Goal: Transaction & Acquisition: Purchase product/service

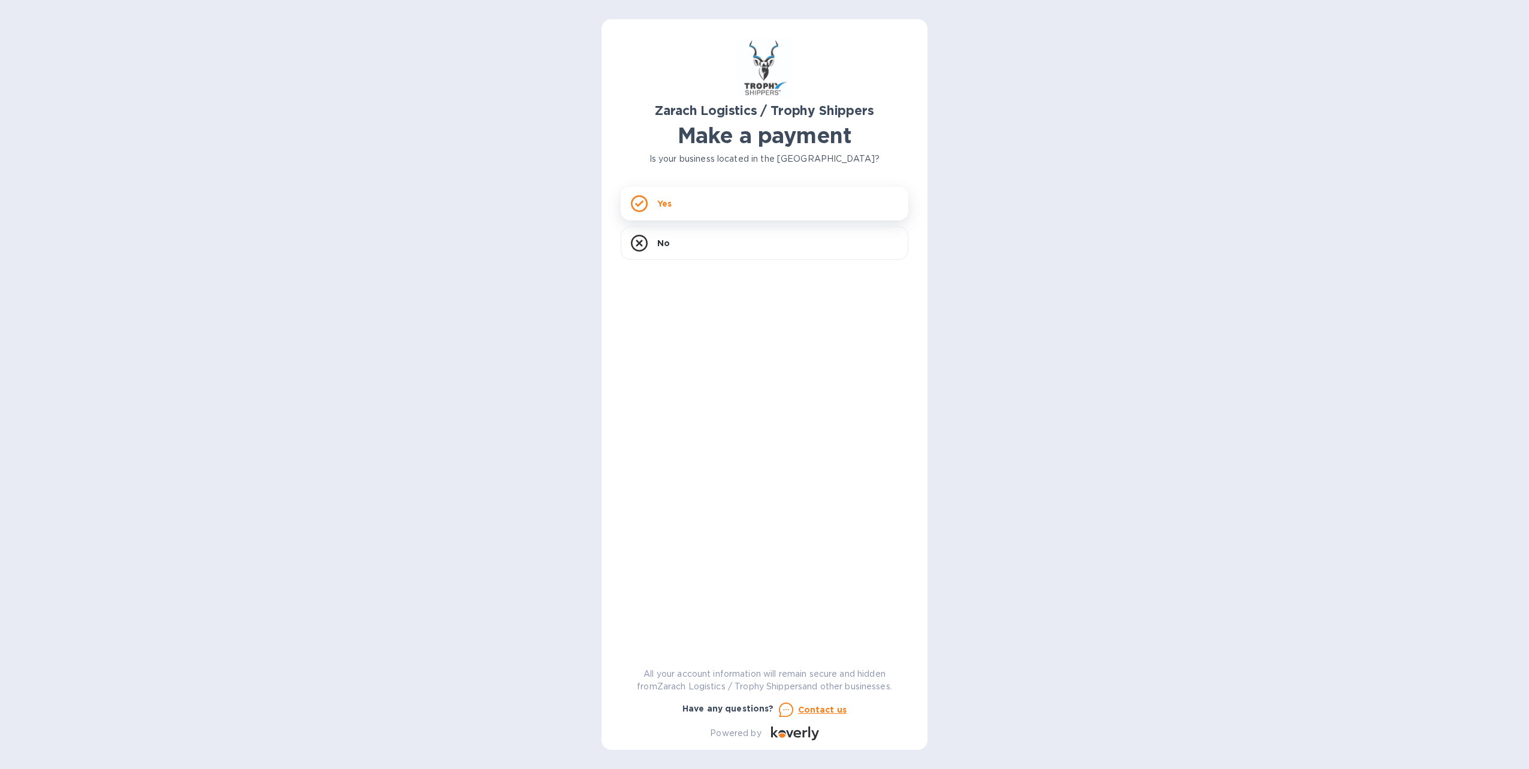
click at [731, 201] on div "Yes" at bounding box center [765, 204] width 288 height 34
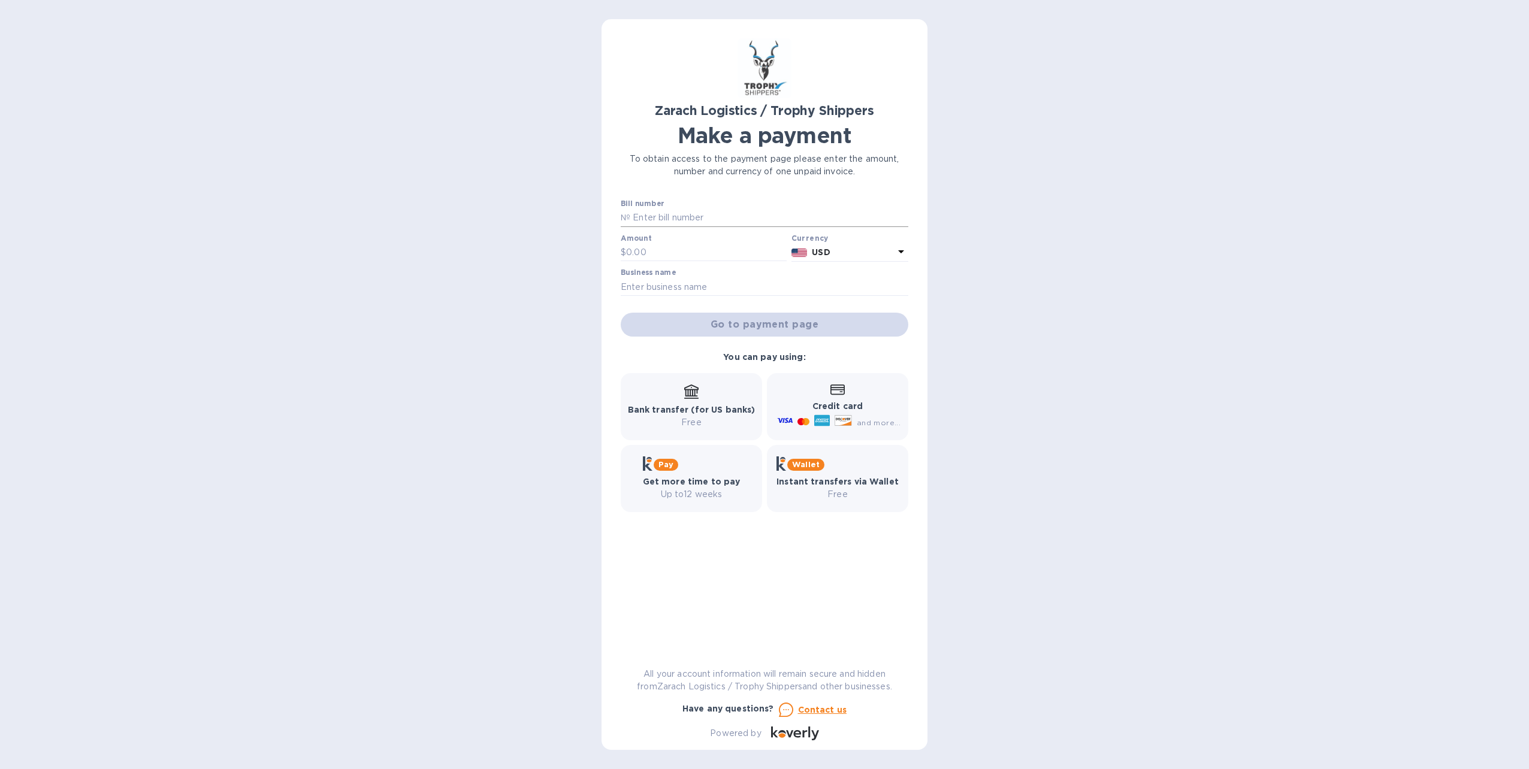
click at [720, 213] on input "text" at bounding box center [769, 218] width 278 height 18
type input "B00173056"
type input "1,115.00"
type input "r [PERSON_NAME]"
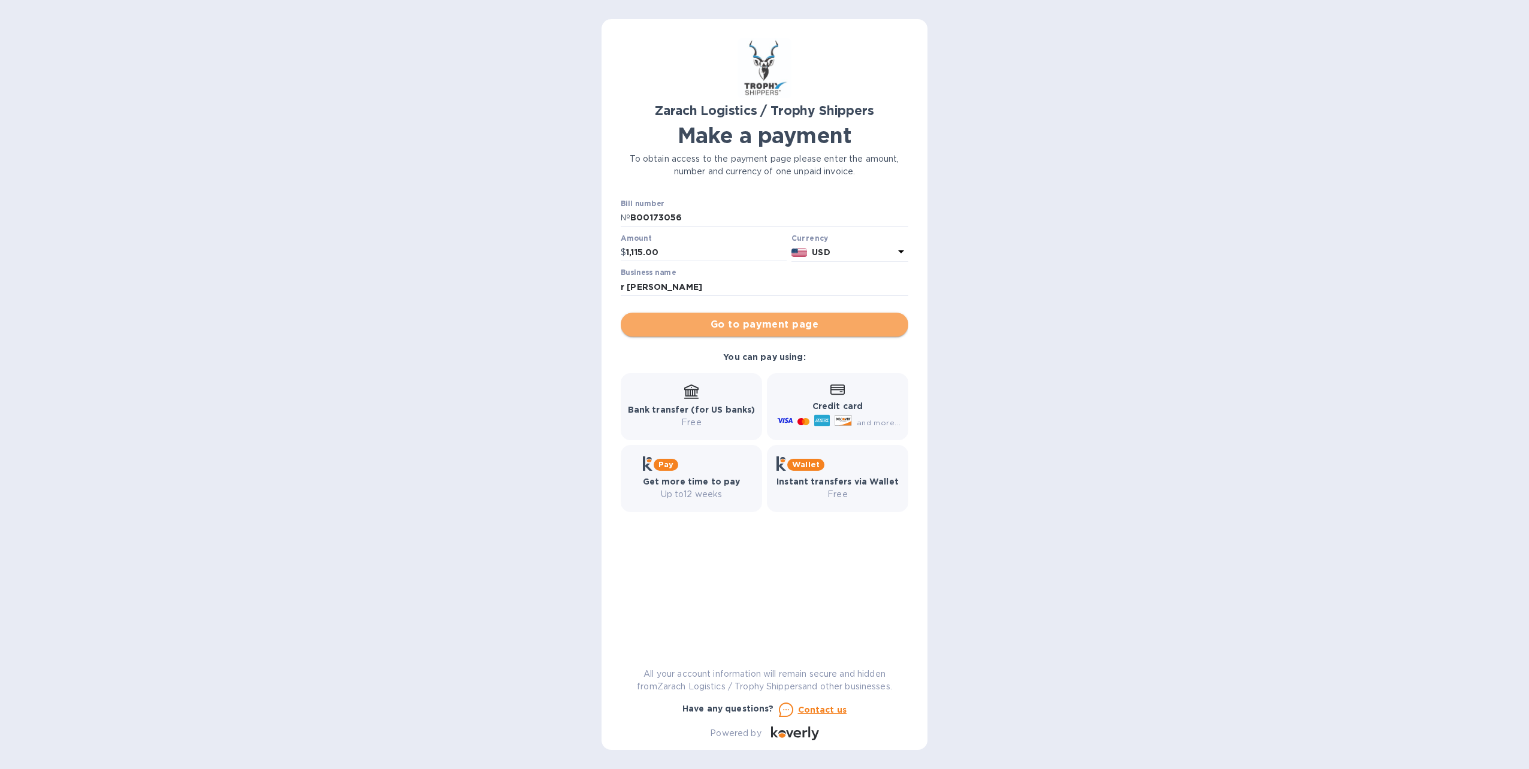
click at [781, 324] on span "Go to payment page" at bounding box center [764, 325] width 268 height 14
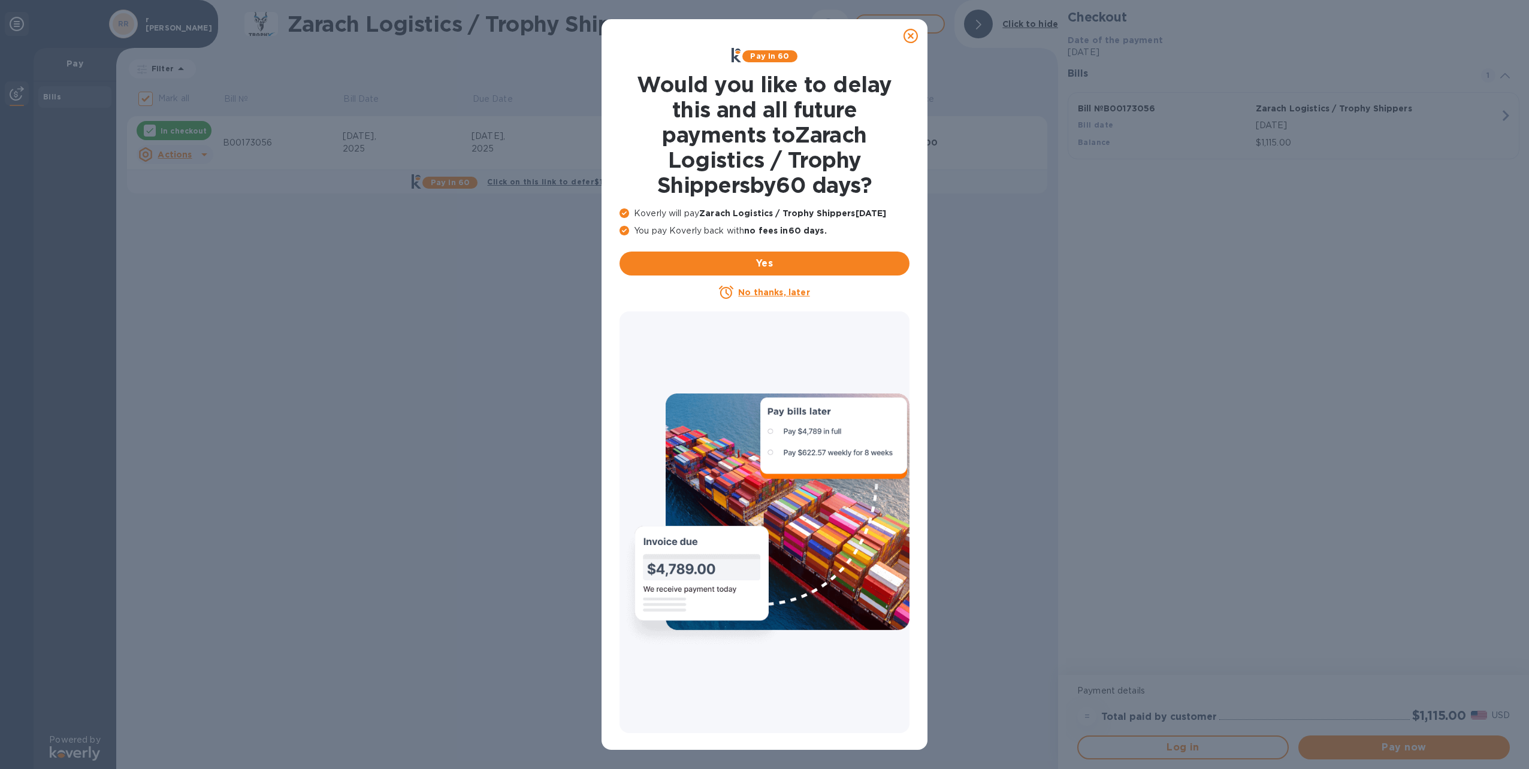
click at [910, 37] on icon at bounding box center [911, 36] width 14 height 14
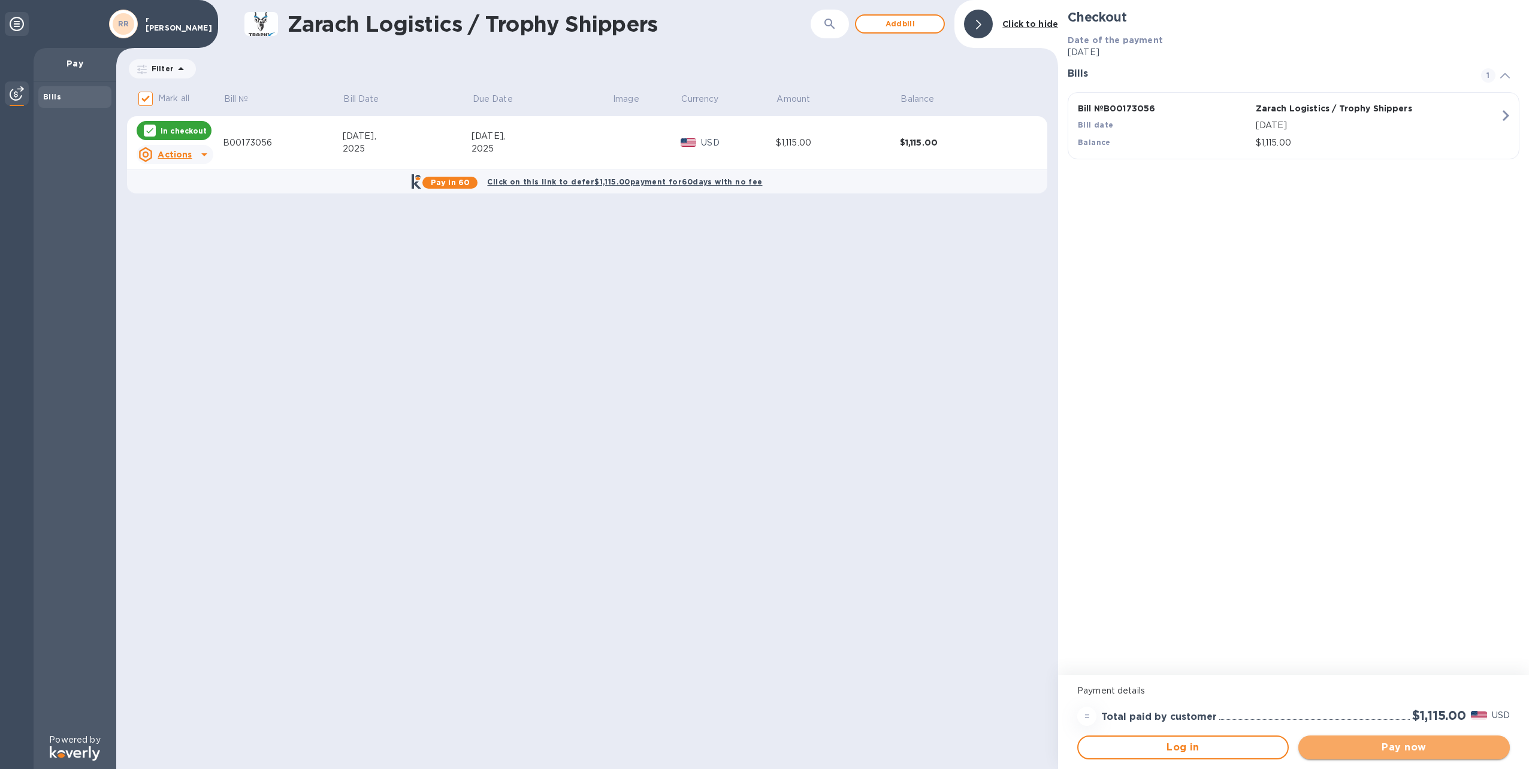
click at [1414, 744] on span "Pay now" at bounding box center [1404, 748] width 192 height 14
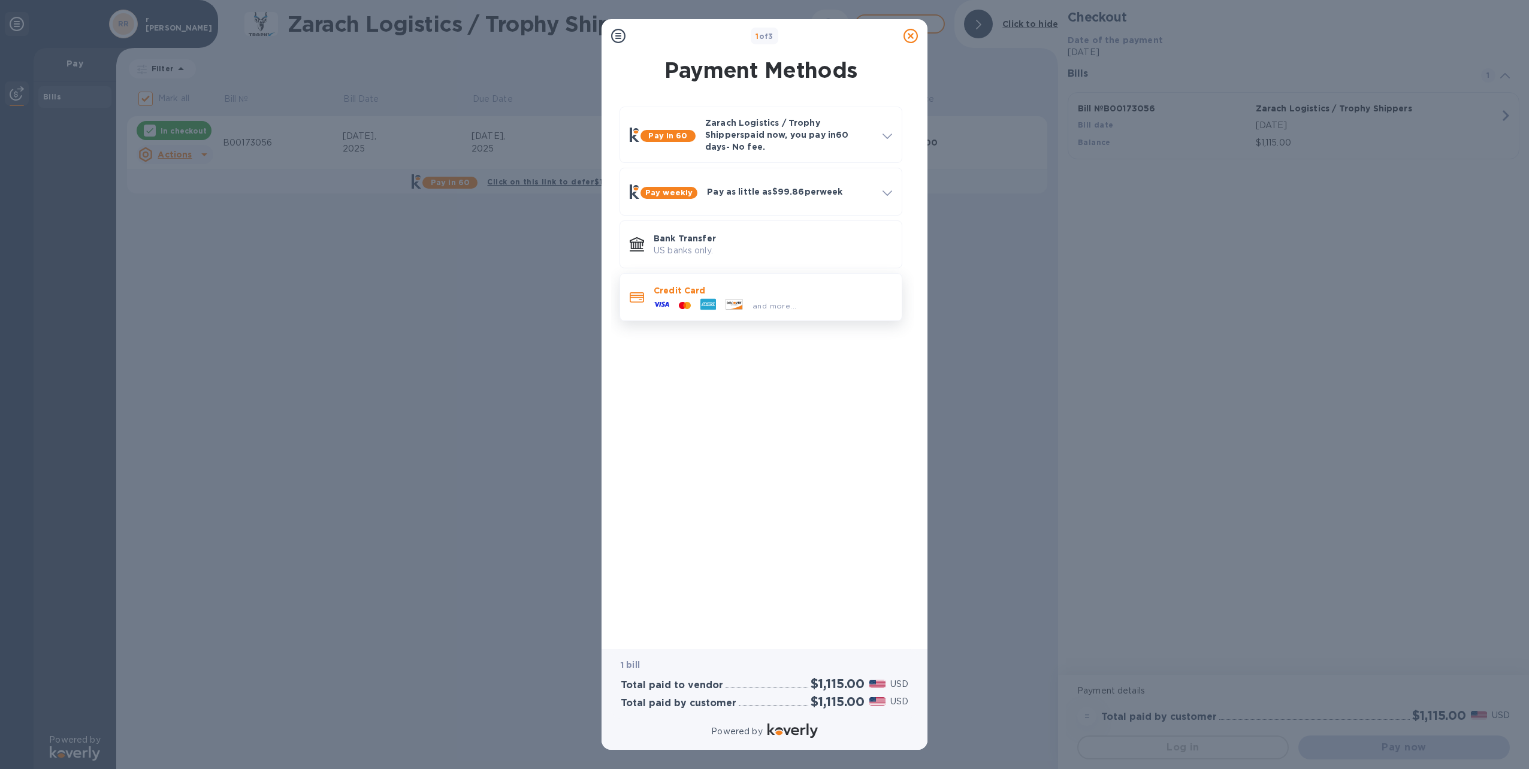
click at [684, 285] on p "Credit Card" at bounding box center [773, 291] width 238 height 12
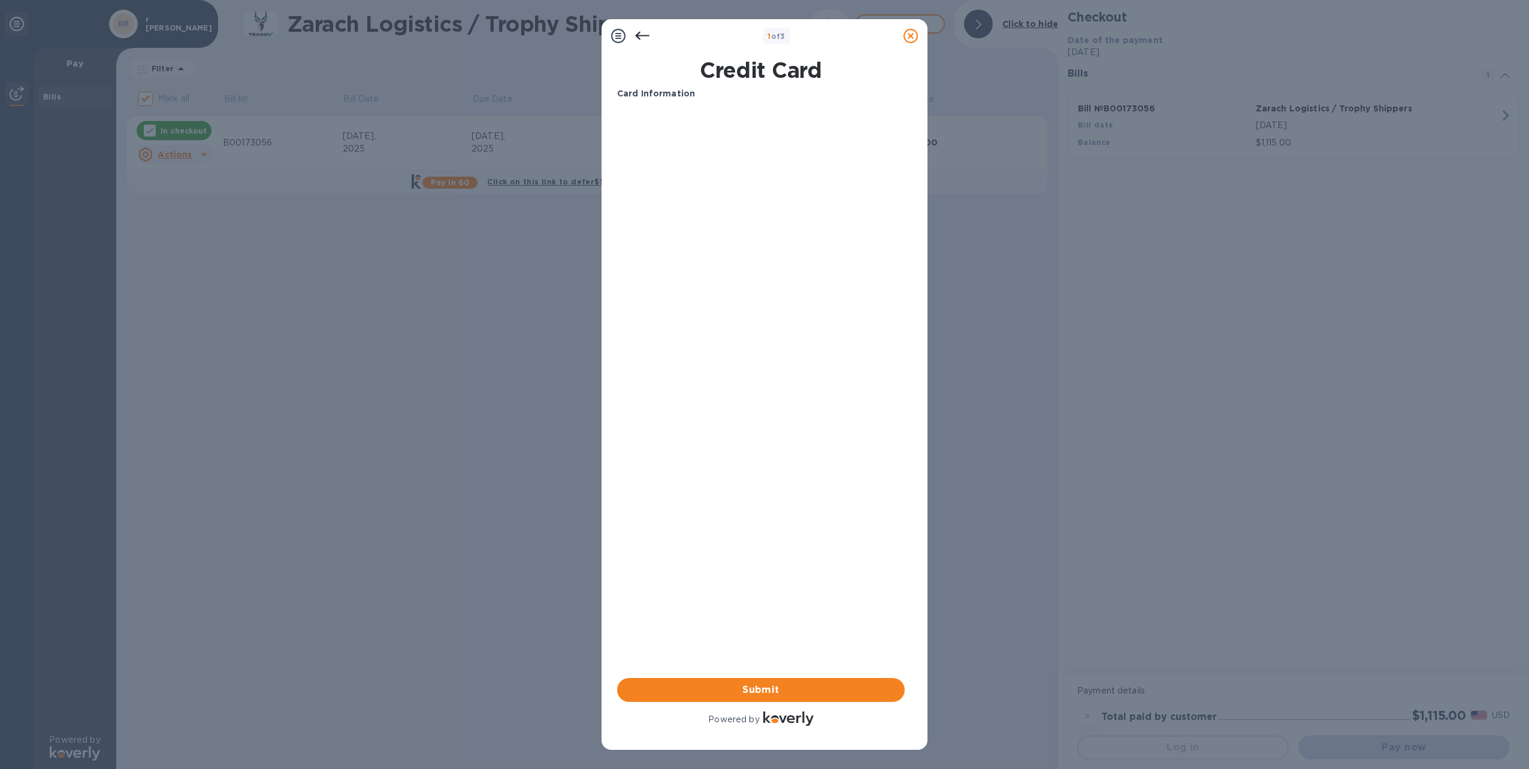
click at [835, 280] on div "Card Information Your browser does not support iframes Submit Powered by" at bounding box center [761, 407] width 288 height 641
click at [758, 687] on span "Submit" at bounding box center [761, 690] width 268 height 14
